Goal: Complete application form

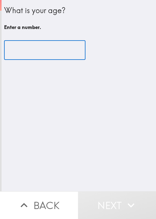
click at [25, 48] on input "number" at bounding box center [44, 49] width 81 height 19
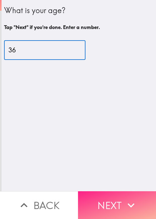
type input "36"
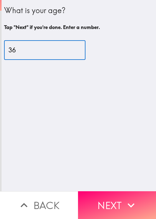
click at [116, 198] on button "Next" at bounding box center [117, 205] width 78 height 28
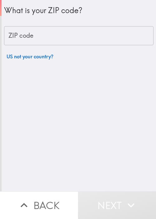
drag, startPoint x: 126, startPoint y: 102, endPoint x: 123, endPoint y: 89, distance: 12.8
click at [125, 97] on div "What is your ZIP code? ZIP code ZIP code US not your country?" at bounding box center [79, 95] width 154 height 191
click at [107, 21] on div "What is your ZIP code? ZIP code ZIP code US not your country?" at bounding box center [78, 31] width 149 height 63
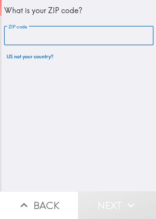
click at [92, 36] on input "ZIP code" at bounding box center [78, 35] width 149 height 19
paste input "33621"
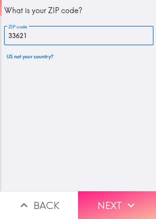
type input "33621"
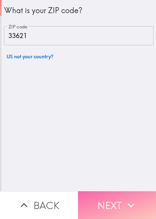
click at [127, 191] on button "Next" at bounding box center [117, 205] width 78 height 28
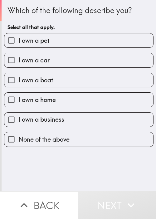
click at [143, 12] on div "Which of the following describe you? Select all that apply. I own a pet I own a…" at bounding box center [79, 73] width 154 height 147
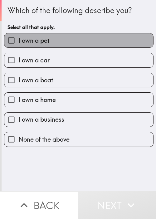
click at [113, 40] on label "I own a pet" at bounding box center [78, 40] width 149 height 14
click at [18, 40] on input "I own a pet" at bounding box center [11, 40] width 14 height 14
checkbox input "true"
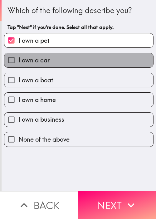
click at [95, 58] on label "I own a car" at bounding box center [78, 60] width 149 height 14
click at [18, 58] on input "I own a car" at bounding box center [11, 60] width 14 height 14
checkbox input "true"
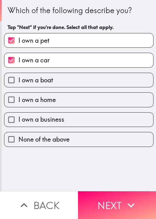
drag, startPoint x: 79, startPoint y: 85, endPoint x: 79, endPoint y: 91, distance: 6.5
click at [78, 85] on label "I own a boat" at bounding box center [78, 80] width 149 height 14
click at [18, 85] on input "I own a boat" at bounding box center [11, 80] width 14 height 14
checkbox input "true"
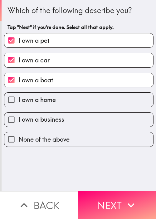
click at [79, 107] on div "I own a business" at bounding box center [76, 117] width 154 height 20
click at [90, 104] on label "I own a home" at bounding box center [78, 99] width 149 height 14
click at [18, 104] on input "I own a home" at bounding box center [11, 99] width 14 height 14
checkbox input "true"
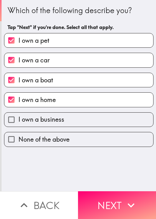
click at [85, 119] on label "I own a business" at bounding box center [78, 119] width 149 height 14
click at [18, 119] on input "I own a business" at bounding box center [11, 119] width 14 height 14
checkbox input "true"
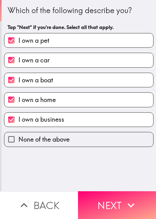
click at [115, 186] on div "Which of the following describe you? Tap "Next" if you're done. Select all that…" at bounding box center [79, 95] width 154 height 191
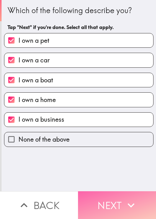
click at [115, 195] on button "Next" at bounding box center [117, 205] width 78 height 28
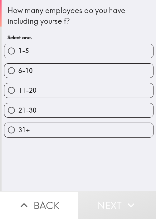
drag, startPoint x: 69, startPoint y: 94, endPoint x: 73, endPoint y: 97, distance: 4.1
click at [69, 94] on label "11-20" at bounding box center [78, 90] width 149 height 14
click at [18, 94] on input "11-20" at bounding box center [11, 90] width 14 height 14
radio input "true"
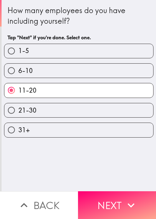
click at [114, 196] on button "Next" at bounding box center [117, 205] width 78 height 28
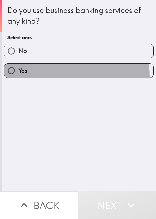
click at [30, 77] on label "Yes" at bounding box center [78, 71] width 149 height 14
click at [18, 77] on input "Yes" at bounding box center [11, 71] width 14 height 14
radio input "true"
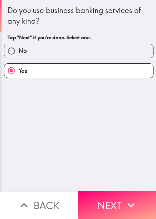
drag, startPoint x: 114, startPoint y: 200, endPoint x: 112, endPoint y: 197, distance: 3.2
click at [113, 200] on button "Next" at bounding box center [117, 205] width 78 height 28
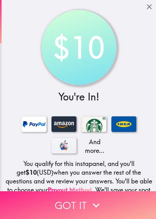
click at [114, 191] on button "Got it" at bounding box center [78, 205] width 156 height 28
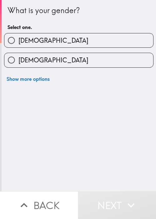
click at [27, 43] on span "[DEMOGRAPHIC_DATA]" at bounding box center [53, 40] width 70 height 9
click at [18, 43] on input "[DEMOGRAPHIC_DATA]" at bounding box center [11, 40] width 14 height 14
radio input "true"
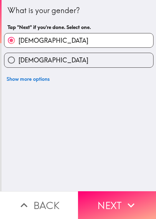
click at [32, 156] on div "What is your gender? Tap "Next" if you're done. Select one. [DEMOGRAPHIC_DATA] …" at bounding box center [79, 95] width 154 height 191
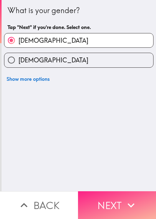
click at [124, 198] on icon "button" at bounding box center [131, 205] width 14 height 14
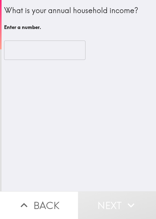
click at [107, 38] on div "​" at bounding box center [78, 50] width 149 height 34
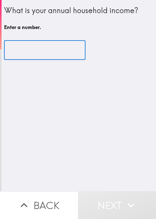
click at [45, 49] on input "number" at bounding box center [44, 49] width 81 height 19
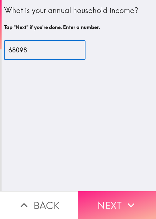
type input "68098"
click at [106, 196] on button "Next" at bounding box center [117, 205] width 78 height 28
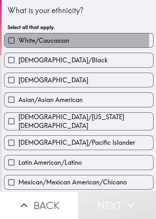
click at [40, 40] on span "White/Caucasian" at bounding box center [43, 40] width 51 height 9
click at [18, 40] on input "White/Caucasian" at bounding box center [11, 40] width 14 height 14
checkbox input "true"
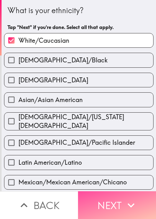
drag, startPoint x: 133, startPoint y: 196, endPoint x: 155, endPoint y: 140, distance: 59.5
click at [133, 198] on icon "button" at bounding box center [131, 205] width 14 height 14
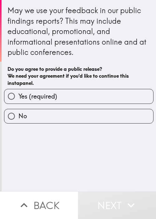
click at [50, 99] on span "Yes (required)" at bounding box center [37, 96] width 39 height 9
click at [18, 99] on input "Yes (required)" at bounding box center [11, 96] width 14 height 14
radio input "true"
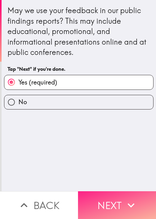
drag, startPoint x: 120, startPoint y: 205, endPoint x: 133, endPoint y: 197, distance: 15.6
click at [120, 205] on button "Next" at bounding box center [117, 205] width 78 height 28
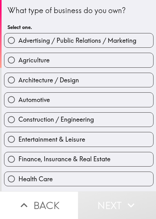
drag, startPoint x: 59, startPoint y: 89, endPoint x: 67, endPoint y: 88, distance: 8.1
click at [59, 89] on div "Automotive" at bounding box center [76, 97] width 154 height 20
click at [83, 109] on div "Construction / Engineering" at bounding box center [76, 117] width 154 height 20
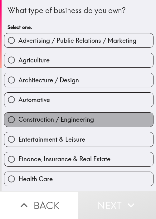
click at [98, 117] on label "Construction / Engineering" at bounding box center [78, 119] width 149 height 14
click at [18, 117] on input "Construction / Engineering" at bounding box center [11, 119] width 14 height 14
radio input "true"
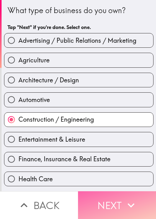
click at [113, 204] on button "Next" at bounding box center [117, 205] width 78 height 28
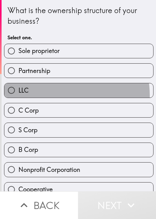
click at [49, 95] on label "LLC" at bounding box center [78, 90] width 149 height 14
click at [18, 95] on input "LLC" at bounding box center [11, 90] width 14 height 14
radio input "true"
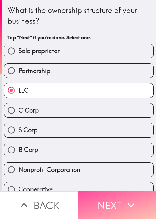
drag, startPoint x: 116, startPoint y: 199, endPoint x: 155, endPoint y: 123, distance: 85.5
click at [116, 198] on button "Next" at bounding box center [117, 205] width 78 height 28
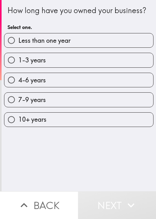
click at [127, 16] on div "How long have you owned your business?" at bounding box center [78, 10] width 142 height 11
click at [136, 27] on div "How long have you owned your business? Select one." at bounding box center [78, 19] width 142 height 28
drag, startPoint x: 108, startPoint y: 81, endPoint x: 111, endPoint y: 83, distance: 3.7
click at [108, 81] on div "4-6 years" at bounding box center [76, 78] width 154 height 20
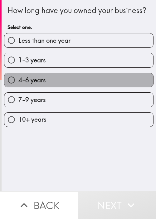
click at [87, 87] on label "4-6 years" at bounding box center [78, 80] width 149 height 14
click at [18, 87] on input "4-6 years" at bounding box center [11, 80] width 14 height 14
radio input "true"
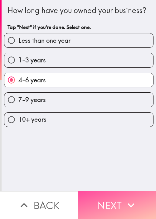
drag, startPoint x: 108, startPoint y: 204, endPoint x: 155, endPoint y: 149, distance: 72.7
click at [108, 204] on button "Next" at bounding box center [117, 205] width 78 height 28
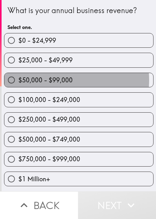
drag, startPoint x: 61, startPoint y: 80, endPoint x: 67, endPoint y: 124, distance: 44.3
click at [61, 80] on span "$50,000 - $99,000" at bounding box center [45, 80] width 54 height 9
click at [18, 80] on input "$50,000 - $99,000" at bounding box center [11, 80] width 14 height 14
radio input "true"
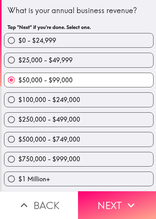
click at [54, 130] on div "$500,000 - $749,000" at bounding box center [76, 137] width 154 height 20
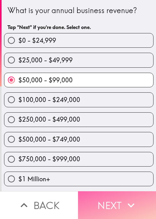
drag, startPoint x: 111, startPoint y: 193, endPoint x: 1, endPoint y: 146, distance: 119.8
click at [111, 193] on button "Next" at bounding box center [117, 205] width 78 height 28
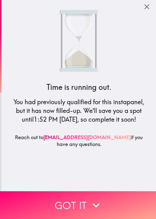
click at [108, 130] on div "Time is running out. You had previously qualified for this instapanel, but it h…" at bounding box center [78, 95] width 149 height 191
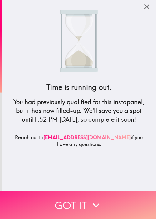
click at [80, 202] on button "Got it" at bounding box center [78, 205] width 156 height 28
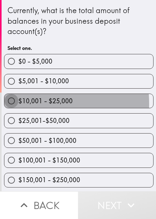
click at [4, 103] on input "$10,001 - $25,000" at bounding box center [11, 101] width 14 height 14
radio input "true"
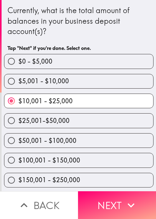
drag, startPoint x: 110, startPoint y: 200, endPoint x: 135, endPoint y: 177, distance: 33.7
click at [109, 200] on button "Next" at bounding box center [117, 205] width 78 height 28
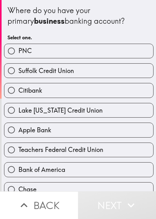
click at [45, 84] on label "Citibank" at bounding box center [78, 90] width 149 height 14
click at [18, 84] on input "Citibank" at bounding box center [11, 90] width 14 height 14
radio input "true"
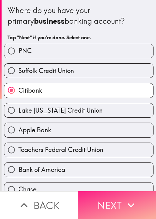
click at [105, 195] on button "Next" at bounding box center [117, 205] width 78 height 28
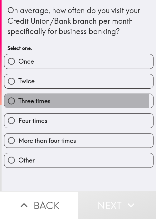
click at [38, 99] on span "Three times" at bounding box center [34, 101] width 32 height 9
click at [18, 99] on input "Three times" at bounding box center [11, 101] width 14 height 14
radio input "true"
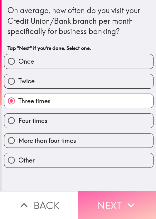
click at [100, 191] on button "Next" at bounding box center [117, 205] width 78 height 28
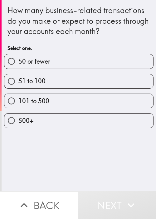
click at [78, 160] on div "How many business-related transactions do you make or expect to process through…" at bounding box center [79, 95] width 154 height 191
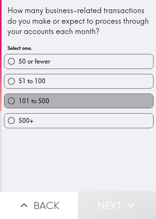
click at [78, 103] on label "101 to 500" at bounding box center [78, 101] width 149 height 14
click at [18, 103] on input "101 to 500" at bounding box center [11, 101] width 14 height 14
radio input "true"
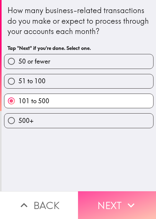
drag, startPoint x: 123, startPoint y: 193, endPoint x: 155, endPoint y: 168, distance: 40.6
click at [122, 193] on button "Next" at bounding box center [117, 205] width 78 height 28
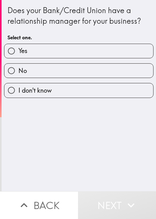
drag, startPoint x: 30, startPoint y: 155, endPoint x: 30, endPoint y: 151, distance: 4.4
click at [30, 153] on div "Does your Bank/Credit Union have a relationship manager for your business? Sele…" at bounding box center [79, 95] width 154 height 191
click at [30, 73] on label "No" at bounding box center [78, 71] width 149 height 14
click at [18, 73] on input "No" at bounding box center [11, 71] width 14 height 14
radio input "true"
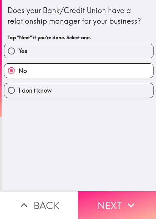
drag, startPoint x: 106, startPoint y: 187, endPoint x: 112, endPoint y: 196, distance: 11.0
click at [106, 189] on div "Does your Bank/Credit Union have a relationship manager for your business? Tap …" at bounding box center [78, 109] width 156 height 219
click at [116, 200] on button "Next" at bounding box center [117, 205] width 78 height 28
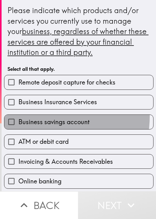
click at [27, 115] on label "Business savings account" at bounding box center [78, 122] width 149 height 14
click at [18, 115] on input "Business savings account" at bounding box center [11, 122] width 14 height 14
checkbox input "true"
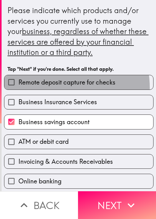
click at [46, 87] on label "Remote deposit capture for checks" at bounding box center [78, 82] width 149 height 14
click at [18, 87] on input "Remote deposit capture for checks" at bounding box center [11, 82] width 14 height 14
checkbox input "true"
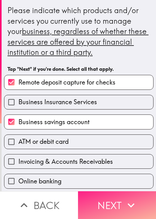
click at [100, 197] on button "Next" at bounding box center [117, 205] width 78 height 28
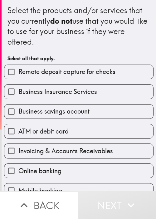
click at [71, 63] on div "Remote deposit capture for checks" at bounding box center [76, 69] width 154 height 20
click at [80, 101] on div "Business savings account" at bounding box center [76, 109] width 154 height 20
click at [93, 68] on span "Remote deposit capture for checks" at bounding box center [66, 71] width 97 height 9
click at [18, 68] on input "Remote deposit capture for checks" at bounding box center [11, 72] width 14 height 14
checkbox input "true"
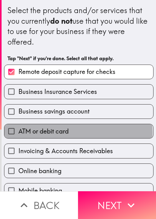
click at [75, 132] on label "ATM or debit card" at bounding box center [78, 131] width 149 height 14
click at [18, 132] on input "ATM or debit card" at bounding box center [11, 131] width 14 height 14
checkbox input "true"
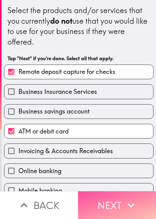
drag, startPoint x: 106, startPoint y: 190, endPoint x: 122, endPoint y: 172, distance: 23.8
click at [106, 191] on button "Next" at bounding box center [117, 205] width 78 height 28
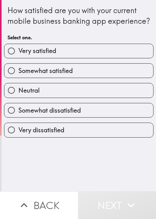
click at [44, 75] on span "Somewhat satisfied" at bounding box center [45, 70] width 54 height 9
click at [18, 77] on input "Somewhat satisfied" at bounding box center [11, 71] width 14 height 14
radio input "true"
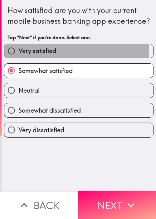
click at [42, 55] on span "Very satisfied" at bounding box center [37, 50] width 38 height 9
click at [18, 58] on input "Very satisfied" at bounding box center [11, 51] width 14 height 14
radio input "true"
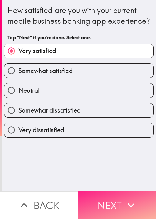
drag, startPoint x: 119, startPoint y: 176, endPoint x: 120, endPoint y: 193, distance: 16.5
click at [119, 178] on div "How satisfied are you with your current mobile business banking app experience?…" at bounding box center [79, 95] width 154 height 191
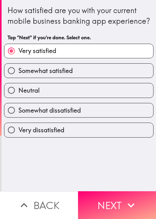
drag, startPoint x: 121, startPoint y: 205, endPoint x: 155, endPoint y: 183, distance: 41.1
click at [121, 205] on button "Next" at bounding box center [117, 205] width 78 height 28
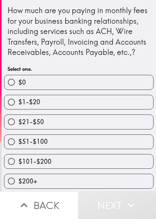
click at [45, 142] on div "$51-$100" at bounding box center [76, 139] width 154 height 20
drag, startPoint x: 60, startPoint y: 159, endPoint x: 104, endPoint y: 165, distance: 44.3
click at [61, 159] on div "$101-$200" at bounding box center [76, 159] width 154 height 20
click at [68, 145] on label "$51-$100" at bounding box center [78, 141] width 149 height 14
click at [18, 145] on input "$51-$100" at bounding box center [11, 141] width 14 height 14
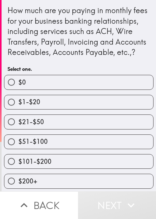
radio input "true"
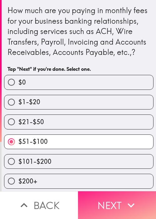
click at [114, 198] on button "Next" at bounding box center [117, 205] width 78 height 28
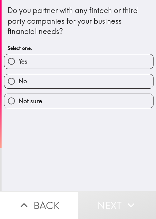
drag, startPoint x: 32, startPoint y: 153, endPoint x: 35, endPoint y: 139, distance: 15.2
click at [32, 153] on div "Do you partner with any fintech or third party companies for your business fina…" at bounding box center [79, 95] width 154 height 191
click at [51, 79] on label "No" at bounding box center [78, 81] width 149 height 14
click at [18, 79] on input "No" at bounding box center [11, 81] width 14 height 14
radio input "true"
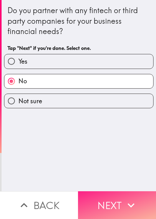
click at [124, 198] on icon "button" at bounding box center [131, 205] width 14 height 14
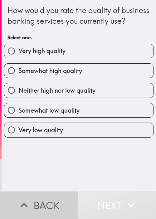
click at [33, 198] on button "Back" at bounding box center [39, 205] width 78 height 28
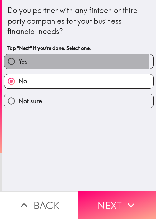
click at [67, 64] on label "Yes" at bounding box center [78, 61] width 149 height 14
click at [18, 64] on input "Yes" at bounding box center [11, 61] width 14 height 14
radio input "true"
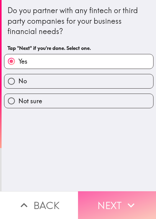
click at [126, 198] on icon "button" at bounding box center [131, 205] width 14 height 14
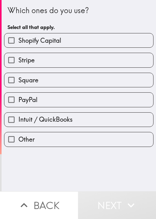
drag, startPoint x: 44, startPoint y: 162, endPoint x: 41, endPoint y: 113, distance: 48.9
click at [44, 161] on div "Which ones do you use? Select all that apply. Shopify Capital Stripe Square Pay…" at bounding box center [79, 95] width 154 height 191
click at [50, 29] on div "Shopify Capital" at bounding box center [76, 38] width 154 height 20
drag, startPoint x: 52, startPoint y: 47, endPoint x: 56, endPoint y: 44, distance: 5.2
click at [54, 45] on label "Shopify Capital" at bounding box center [78, 40] width 149 height 14
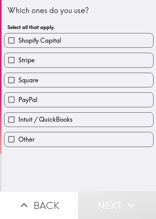
click at [18, 45] on input "Shopify Capital" at bounding box center [11, 40] width 14 height 14
checkbox input "true"
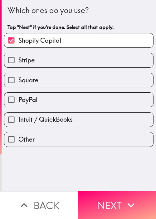
click at [58, 70] on div "Square" at bounding box center [76, 78] width 154 height 20
click at [60, 80] on label "Square" at bounding box center [78, 80] width 149 height 14
click at [18, 80] on input "Square" at bounding box center [11, 80] width 14 height 14
checkbox input "true"
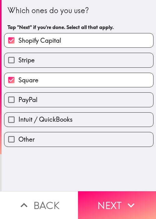
click at [56, 105] on label "PayPal" at bounding box center [78, 99] width 149 height 14
click at [18, 105] on input "PayPal" at bounding box center [11, 99] width 14 height 14
checkbox input "true"
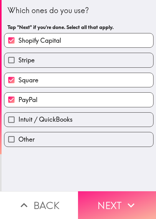
drag, startPoint x: 110, startPoint y: 186, endPoint x: 115, endPoint y: 186, distance: 4.7
click at [110, 187] on div "Which ones do you use? Tap "Next" if you're done. Select all that apply. Shopif…" at bounding box center [78, 109] width 156 height 219
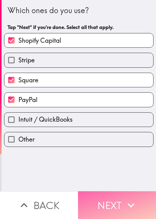
click at [130, 191] on button "Next" at bounding box center [117, 205] width 78 height 28
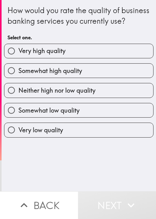
click at [38, 97] on label "Neither high nor low quality" at bounding box center [78, 90] width 149 height 14
click at [18, 97] on input "Neither high nor low quality" at bounding box center [11, 90] width 14 height 14
radio input "true"
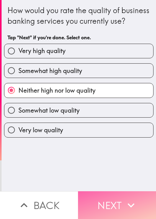
click at [119, 191] on button "Next" at bounding box center [117, 205] width 78 height 28
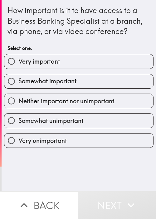
click at [68, 17] on div "How important is it to have access to a Business Banking Specialist at a branch…" at bounding box center [78, 20] width 142 height 31
click at [97, 177] on div "How important is it to have access to a Business Banking Specialist at a branch…" at bounding box center [79, 95] width 154 height 191
click at [73, 107] on label "Neither important nor unimportant" at bounding box center [78, 101] width 149 height 14
click at [18, 107] on input "Neither important nor unimportant" at bounding box center [11, 101] width 14 height 14
radio input "true"
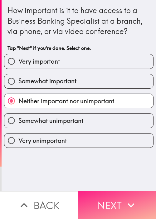
click at [108, 192] on button "Next" at bounding box center [117, 205] width 78 height 28
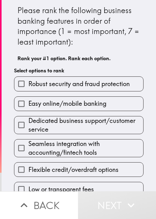
click at [37, 63] on div "Please rank the following business banking features in order of importance (1 =…" at bounding box center [78, 34] width 122 height 59
drag, startPoint x: 40, startPoint y: 94, endPoint x: 54, endPoint y: 105, distance: 17.5
click at [40, 94] on div "Easy online/mobile banking" at bounding box center [76, 101] width 134 height 20
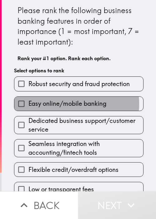
click at [54, 104] on span "Easy online/mobile banking" at bounding box center [67, 103] width 78 height 9
click at [28, 104] on input "Easy online/mobile banking" at bounding box center [21, 104] width 14 height 14
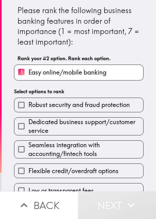
click at [55, 90] on h6 "Select options to rank" at bounding box center [78, 91] width 129 height 7
click at [55, 101] on span "Robust security and fraud protection" at bounding box center [78, 104] width 101 height 9
click at [28, 101] on input "Robust security and fraud protection" at bounding box center [21, 105] width 14 height 14
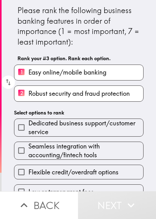
click at [54, 139] on div "Seamless integration with accounting/fintech tools" at bounding box center [76, 147] width 134 height 23
click at [53, 156] on span "Seamless integration with accounting/fintech tools" at bounding box center [85, 150] width 115 height 17
click at [28, 156] on input "Seamless integration with accounting/fintech tools" at bounding box center [21, 150] width 14 height 14
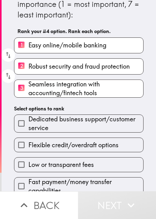
scroll to position [35, 0]
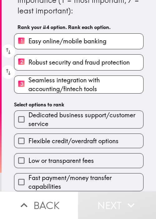
click at [55, 148] on div "Low or transparent fees" at bounding box center [76, 158] width 134 height 20
click at [59, 161] on label "Low or transparent fees" at bounding box center [78, 160] width 129 height 14
click at [28, 161] on input "Low or transparent fees" at bounding box center [21, 160] width 14 height 14
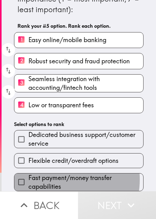
click at [54, 176] on span "Fast payment/money transfer capabilities" at bounding box center [85, 181] width 115 height 17
click at [28, 176] on input "Fast payment/money transfer capabilities" at bounding box center [21, 182] width 14 height 14
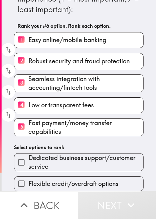
drag, startPoint x: 54, startPoint y: 155, endPoint x: 56, endPoint y: 158, distance: 3.8
click at [54, 155] on span "Dedicated business support/customer service" at bounding box center [85, 161] width 115 height 17
click at [28, 155] on input "Dedicated business support/customer service" at bounding box center [21, 162] width 14 height 14
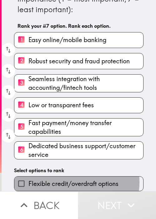
click at [61, 179] on span "Flexible credit/overdraft options" at bounding box center [73, 183] width 90 height 9
click at [28, 178] on input "Flexible credit/overdraft options" at bounding box center [21, 183] width 14 height 14
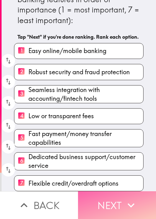
click at [108, 197] on button "Next" at bounding box center [117, 205] width 78 height 28
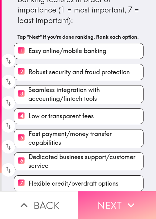
scroll to position [0, 0]
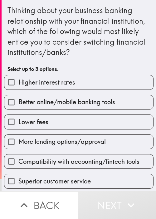
drag, startPoint x: 53, startPoint y: 142, endPoint x: 55, endPoint y: 140, distance: 3.3
click at [53, 142] on span "More lending options/approval" at bounding box center [61, 141] width 87 height 9
click at [18, 142] on input "More lending options/approval" at bounding box center [11, 141] width 14 height 14
checkbox input "true"
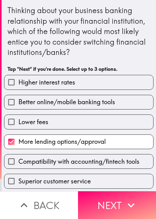
click at [61, 112] on div "Lower fees" at bounding box center [76, 119] width 154 height 20
click at [82, 81] on label "Higher interest rates" at bounding box center [78, 82] width 149 height 14
click at [18, 81] on input "Higher interest rates" at bounding box center [11, 82] width 14 height 14
checkbox input "true"
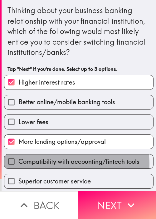
click at [68, 163] on span "Compatibility with accounting/fintech tools" at bounding box center [78, 161] width 121 height 9
click at [18, 163] on input "Compatibility with accounting/fintech tools" at bounding box center [11, 161] width 14 height 14
checkbox input "true"
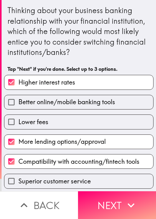
click at [109, 195] on button "Next" at bounding box center [117, 205] width 78 height 28
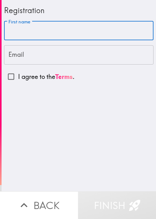
click at [27, 31] on input "First name" at bounding box center [78, 30] width 149 height 19
paste input "Ciiff"
type input "Ciiff"
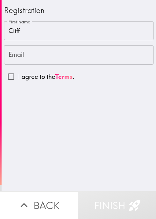
click at [31, 58] on input "Email" at bounding box center [78, 54] width 149 height 19
paste input "[EMAIL_ADDRESS][DOMAIN_NAME]"
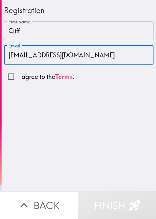
type input "[EMAIL_ADDRESS][DOMAIN_NAME]"
click at [6, 78] on input "I agree to the Terms ." at bounding box center [11, 76] width 14 height 14
checkbox input "true"
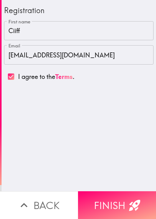
click at [56, 100] on div "Registration First name Ciiff First name Email [EMAIL_ADDRESS][DOMAIN_NAME] Ema…" at bounding box center [79, 95] width 154 height 191
click at [112, 192] on button "Finish" at bounding box center [117, 205] width 78 height 28
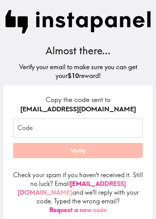
click at [57, 133] on input "Code" at bounding box center [78, 127] width 130 height 19
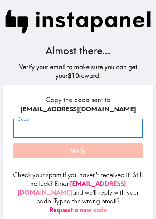
paste input "YJ3_p6g_hnh"
type input "YJ3_p6g_hnh"
click at [42, 90] on div "Copy the code sent to [EMAIL_ADDRESS][DOMAIN_NAME] Code YJ3_p6g_hnh Code Verify…" at bounding box center [77, 157] width 149 height 144
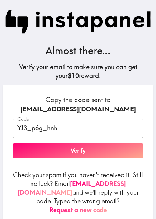
click at [68, 153] on button "Verify" at bounding box center [78, 151] width 130 height 16
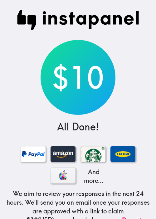
drag, startPoint x: 48, startPoint y: 36, endPoint x: 58, endPoint y: 30, distance: 12.0
click at [48, 36] on div "$10 All Done! And more... We aim to review your responses in the next 24 hours.…" at bounding box center [78, 141] width 156 height 282
